Goal: Find specific page/section: Find specific page/section

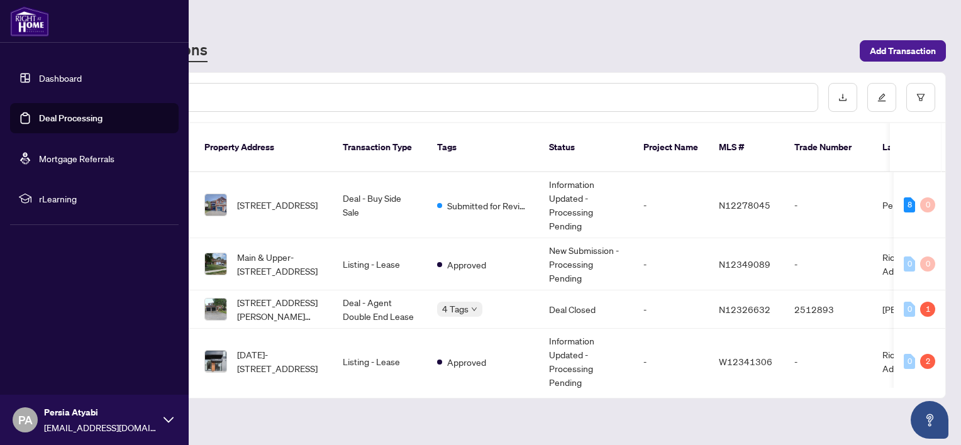
click at [50, 80] on link "Dashboard" at bounding box center [60, 77] width 43 height 11
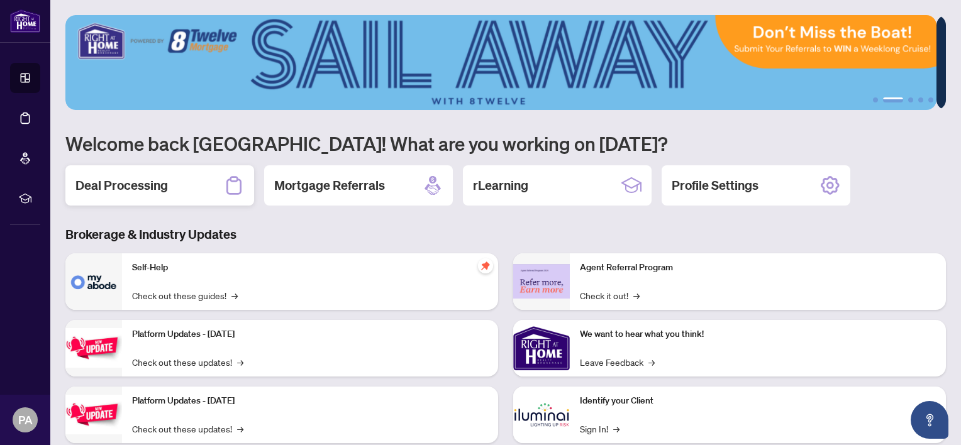
click at [106, 187] on h2 "Deal Processing" at bounding box center [121, 186] width 92 height 18
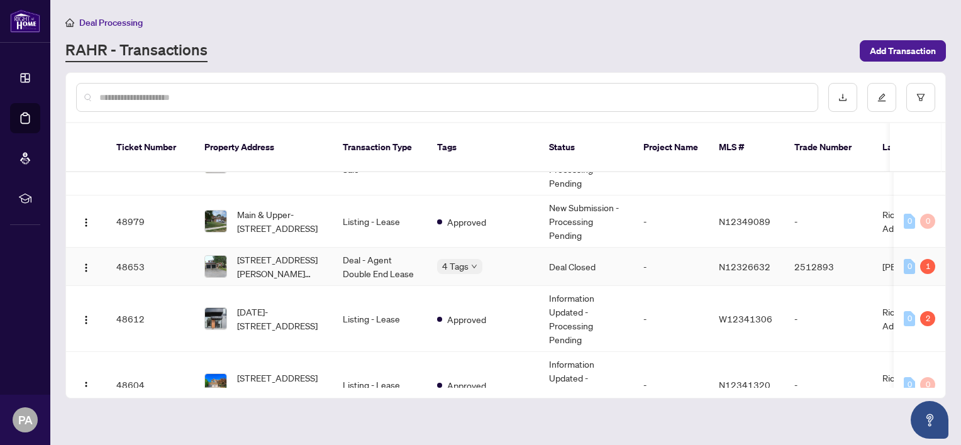
scroll to position [46, 0]
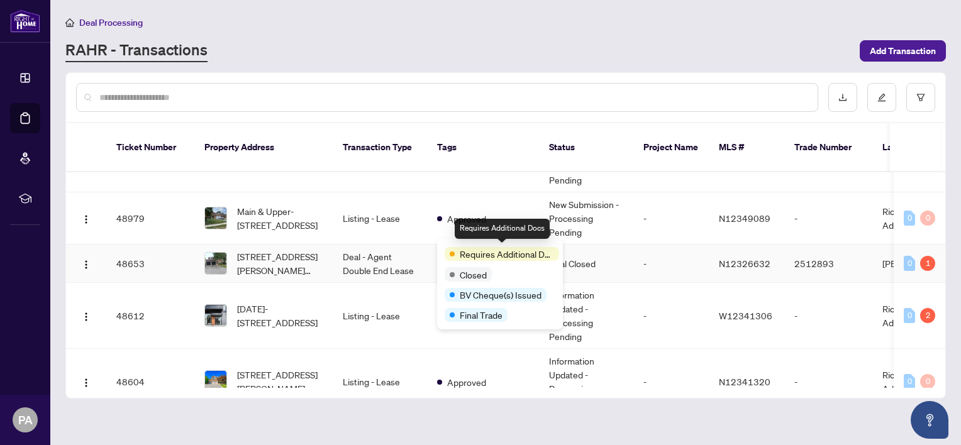
click at [473, 247] on span "Requires Additional Docs" at bounding box center [507, 254] width 94 height 14
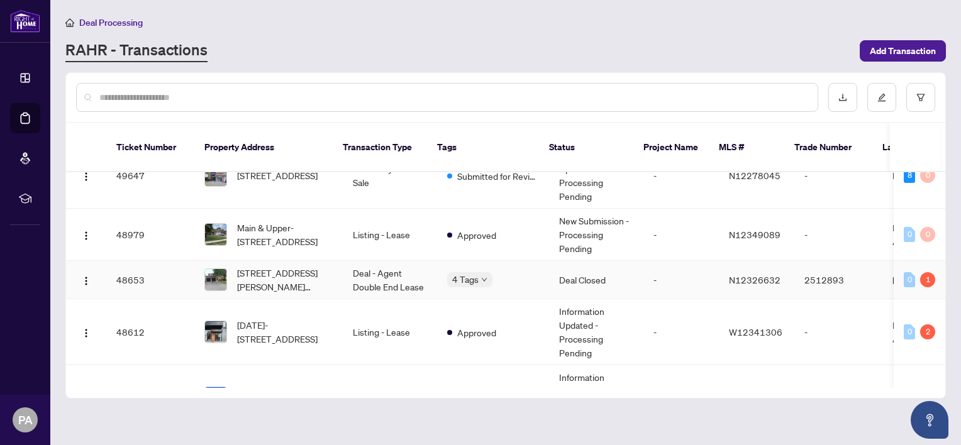
scroll to position [0, 0]
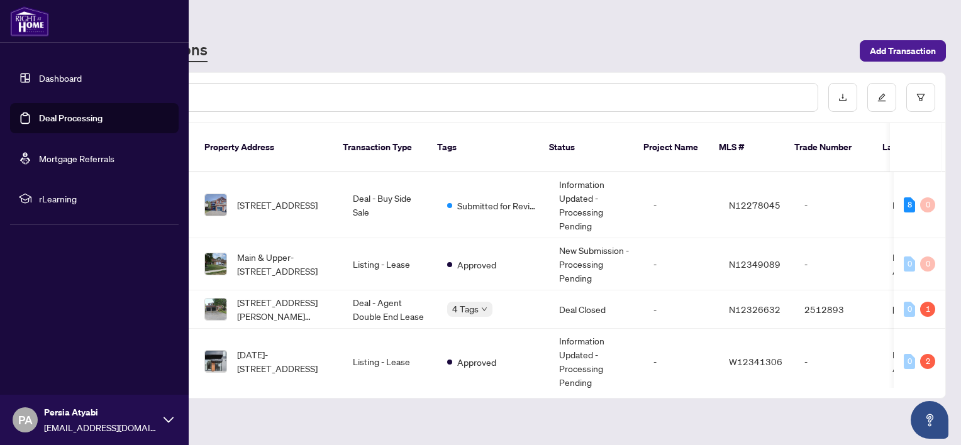
click at [64, 75] on link "Dashboard" at bounding box center [60, 77] width 43 height 11
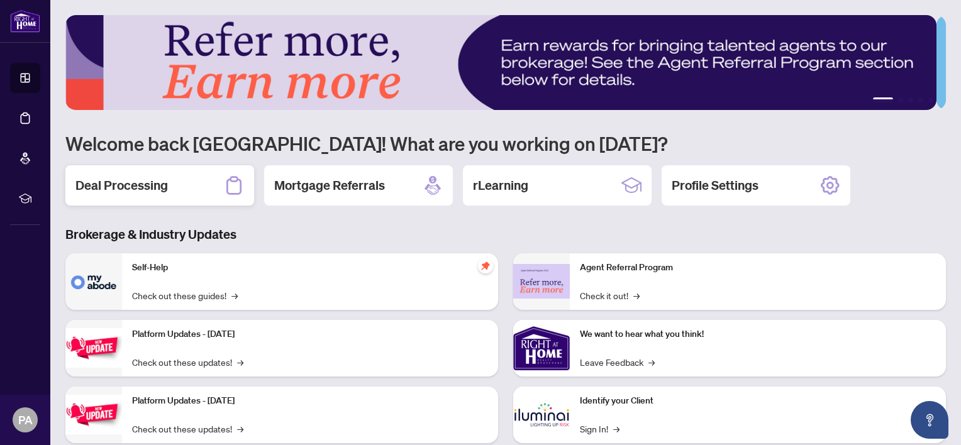
click at [129, 187] on h2 "Deal Processing" at bounding box center [121, 186] width 92 height 18
